Goal: Information Seeking & Learning: Learn about a topic

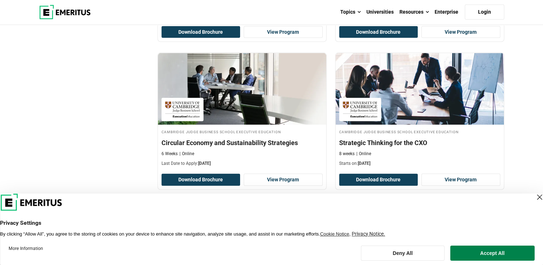
scroll to position [1495, 0]
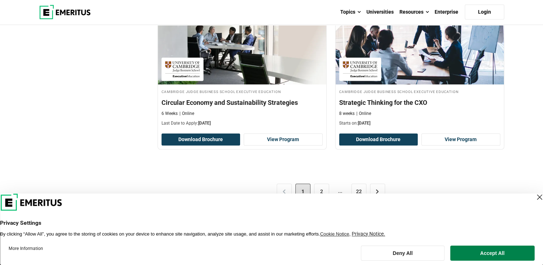
click at [534, 196] on div "Close Layer" at bounding box center [539, 197] width 10 height 10
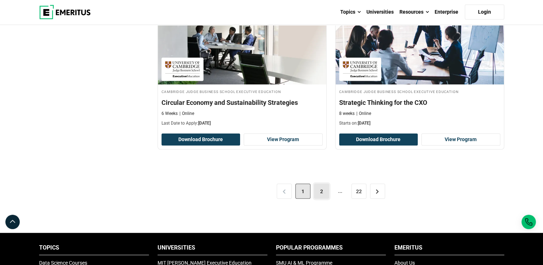
click at [321, 187] on link "2" at bounding box center [321, 191] width 15 height 15
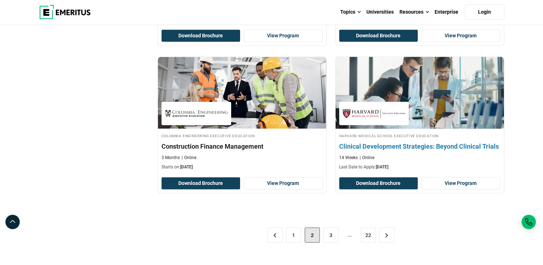
scroll to position [1457, 0]
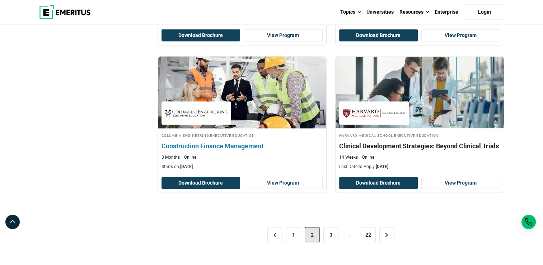
click at [201, 144] on h4 "Construction Finance Management" at bounding box center [241, 145] width 161 height 9
